Goal: Task Accomplishment & Management: Complete application form

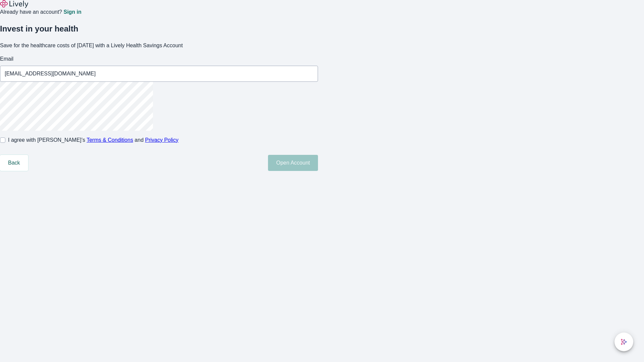
click at [5, 143] on input "I agree with Lively’s Terms & Conditions and Privacy Policy" at bounding box center [2, 140] width 5 height 5
checkbox input "true"
click at [318, 171] on button "Open Account" at bounding box center [293, 163] width 50 height 16
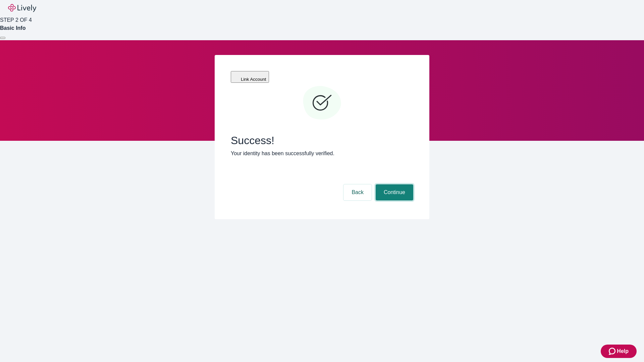
click at [394, 185] on button "Continue" at bounding box center [395, 193] width 38 height 16
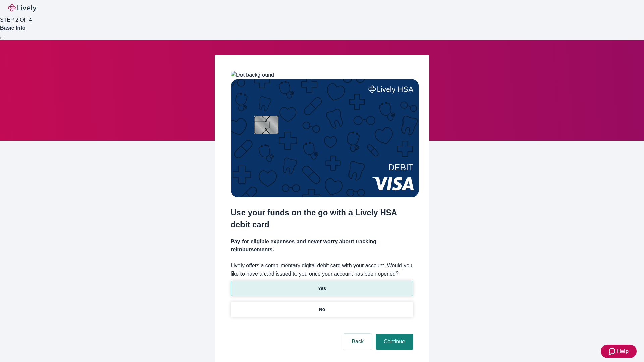
click at [322, 285] on p "Yes" at bounding box center [322, 288] width 8 height 7
click at [394, 334] on button "Continue" at bounding box center [395, 342] width 38 height 16
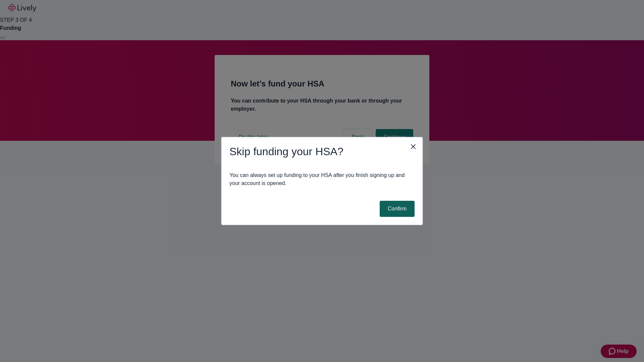
click at [396, 209] on button "Confirm" at bounding box center [397, 209] width 35 height 16
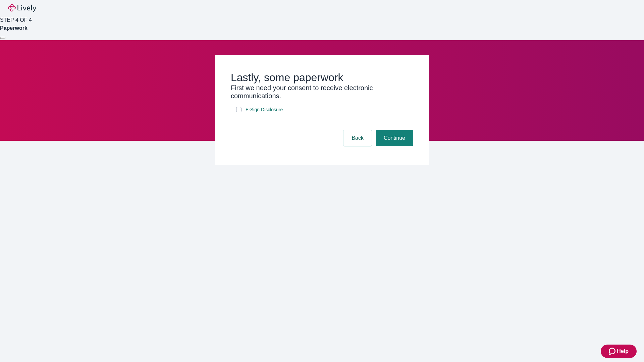
click at [239, 112] on input "E-Sign Disclosure" at bounding box center [238, 109] width 5 height 5
checkbox input "true"
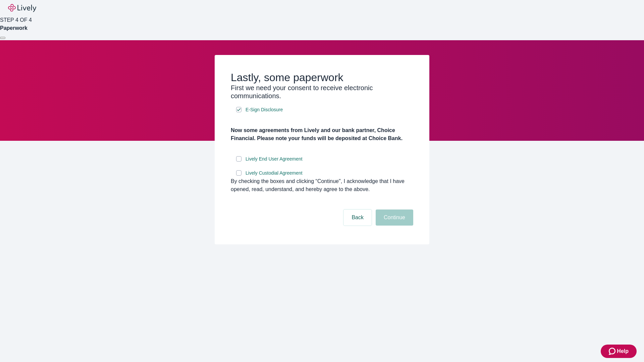
click at [239, 162] on input "Lively End User Agreement" at bounding box center [238, 158] width 5 height 5
checkbox input "true"
click at [239, 176] on input "Lively Custodial Agreement" at bounding box center [238, 172] width 5 height 5
checkbox input "true"
click at [394, 226] on button "Continue" at bounding box center [395, 218] width 38 height 16
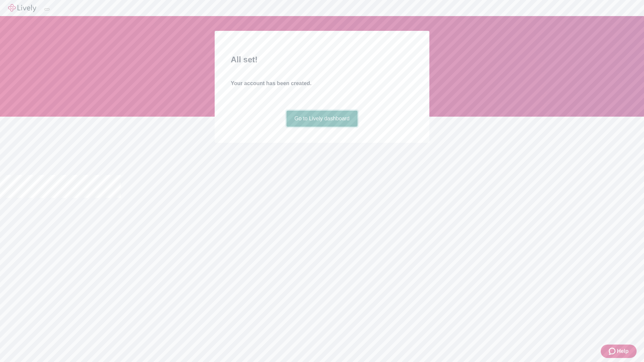
click at [322, 127] on link "Go to Lively dashboard" at bounding box center [321, 119] width 71 height 16
